Goal: Find specific page/section: Find specific page/section

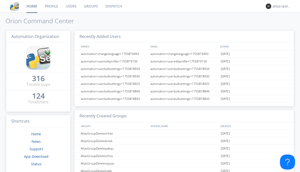
click at [113, 6] on link "Dispatch" at bounding box center [114, 6] width 24 height 13
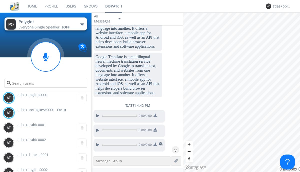
scroll to position [650, 0]
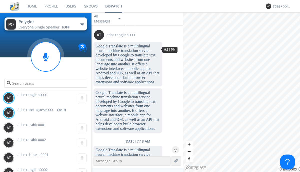
scroll to position [38, 0]
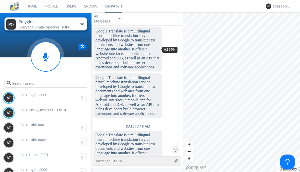
click at [174, 150] on div "^" at bounding box center [176, 150] width 8 height 8
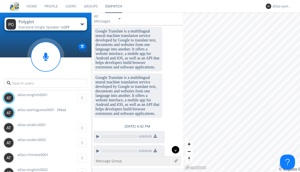
scroll to position [650, 0]
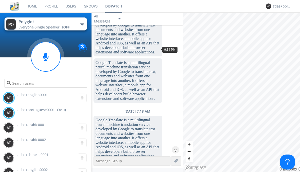
scroll to position [23, 0]
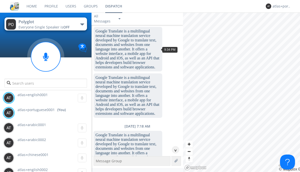
click at [174, 150] on div "^" at bounding box center [176, 150] width 8 height 8
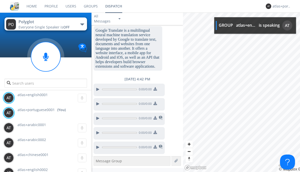
scroll to position [664, 0]
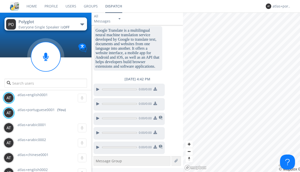
click at [155, 148] on img at bounding box center [156, 147] width 4 height 4
